Goal: Navigation & Orientation: Find specific page/section

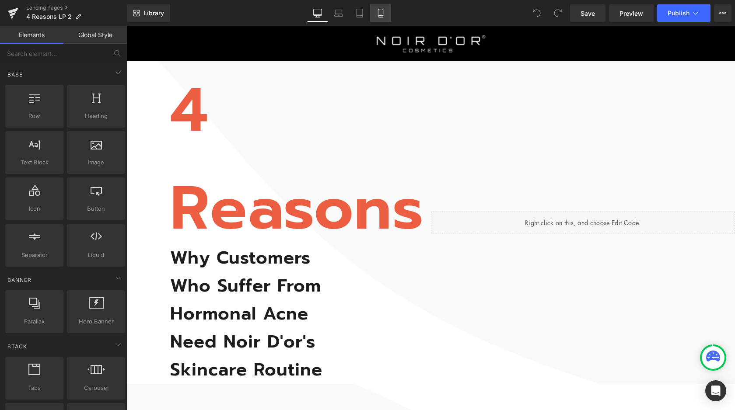
click at [380, 12] on icon at bounding box center [380, 13] width 9 height 9
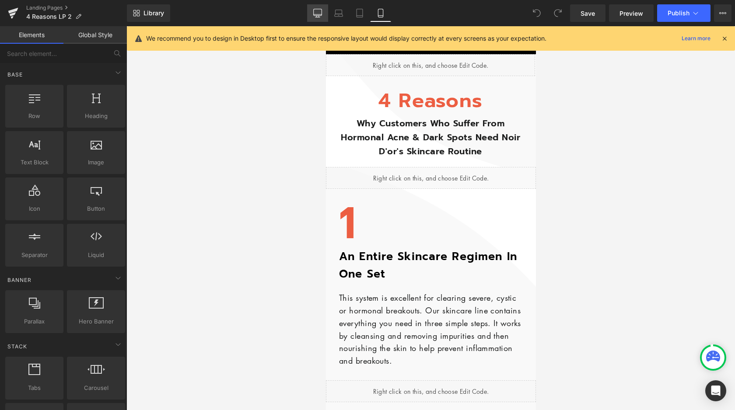
click at [321, 11] on icon at bounding box center [317, 13] width 9 height 9
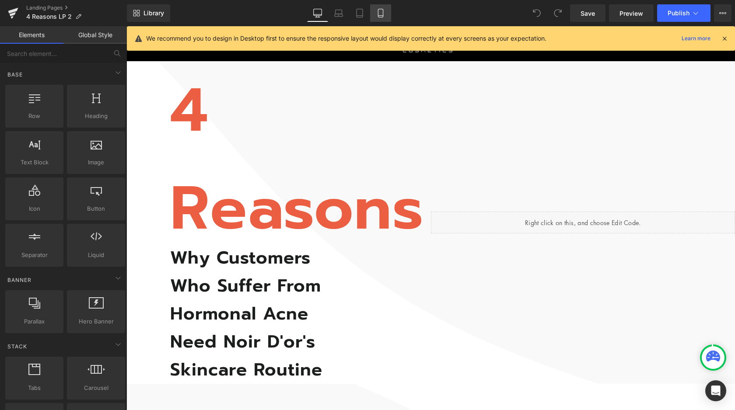
click at [383, 13] on icon at bounding box center [380, 13] width 5 height 8
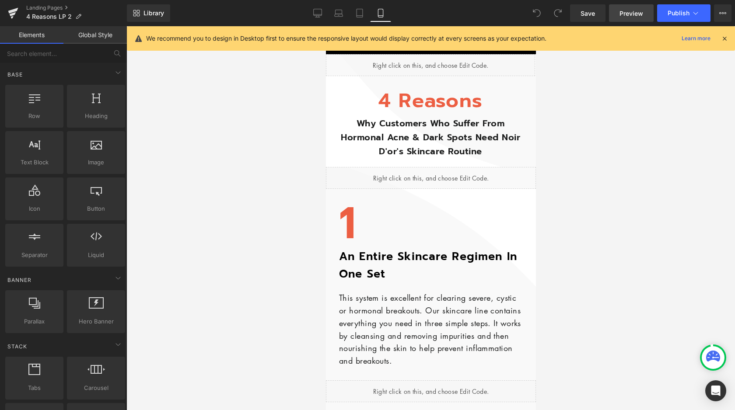
click at [627, 11] on span "Preview" at bounding box center [631, 13] width 24 height 9
